Goal: Navigation & Orientation: Understand site structure

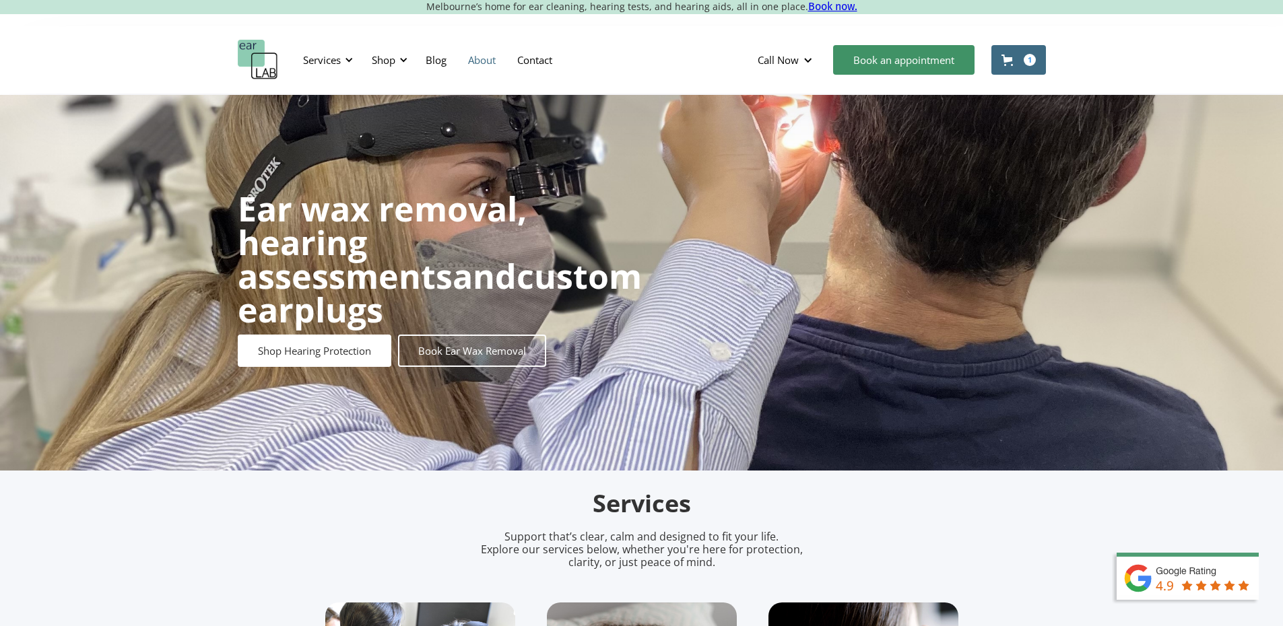
click at [483, 59] on link "About" at bounding box center [481, 59] width 49 height 39
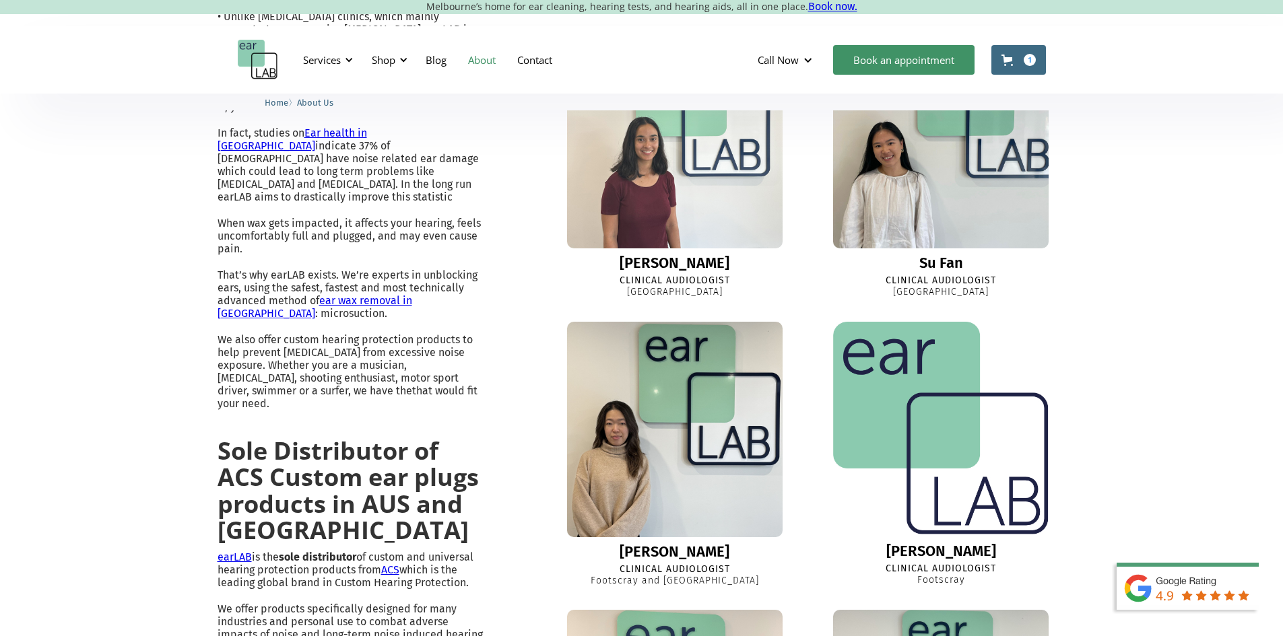
scroll to position [823, 0]
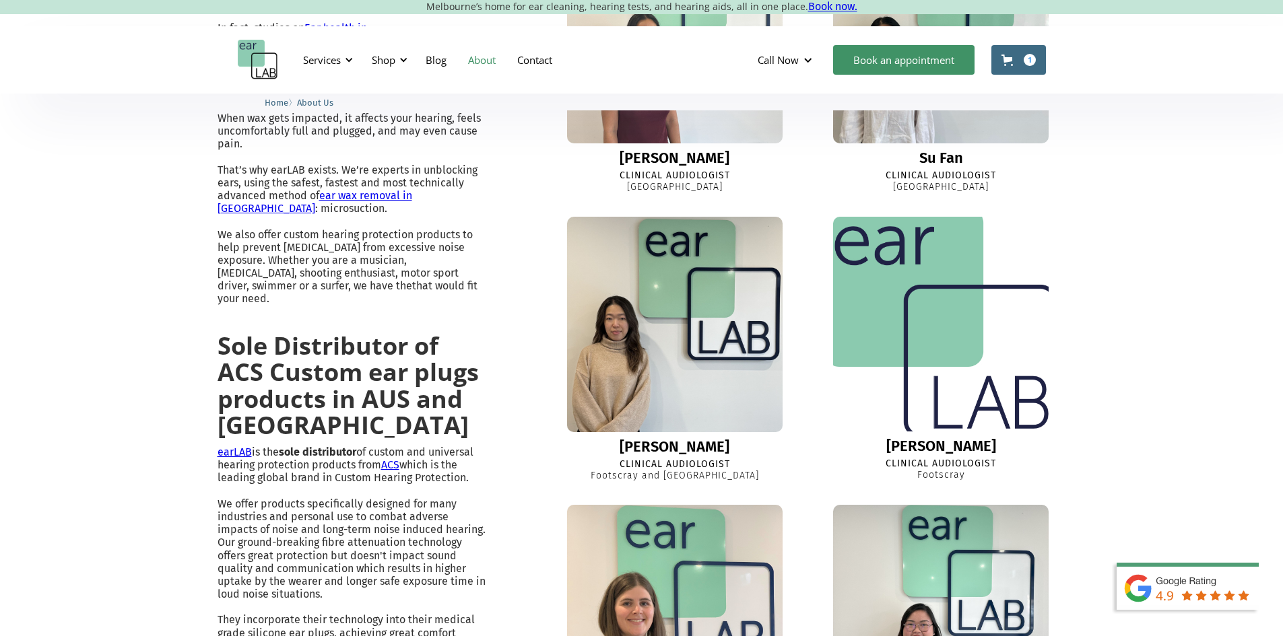
click at [963, 306] on img at bounding box center [941, 322] width 234 height 231
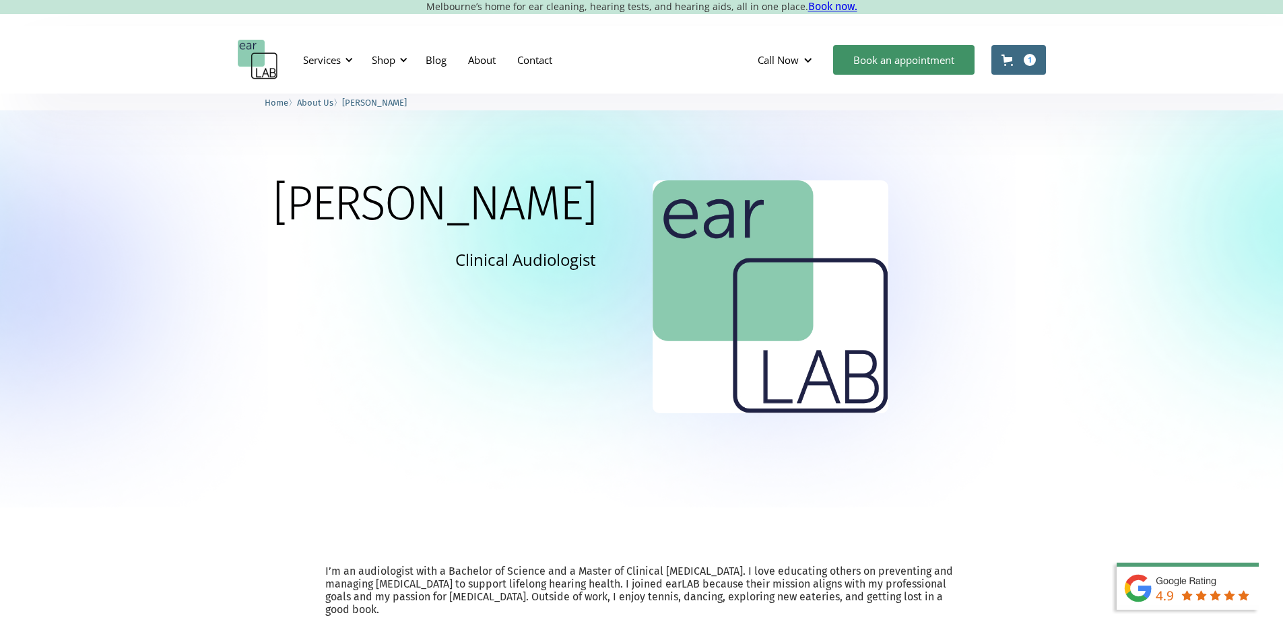
click at [273, 64] on img "home" at bounding box center [258, 60] width 40 height 40
